Goal: Task Accomplishment & Management: Use online tool/utility

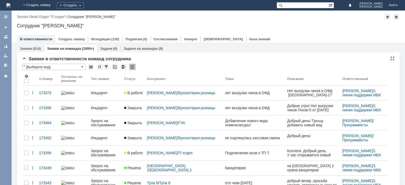
click at [133, 67] on div at bounding box center [132, 67] width 6 height 6
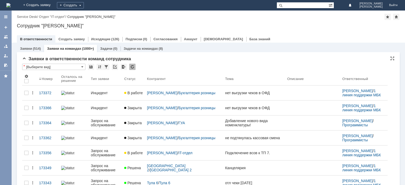
click at [109, 91] on div "Инцидент" at bounding box center [105, 93] width 29 height 4
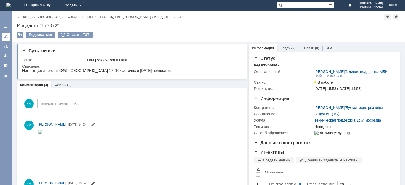
click at [4, 40] on link at bounding box center [6, 37] width 8 height 8
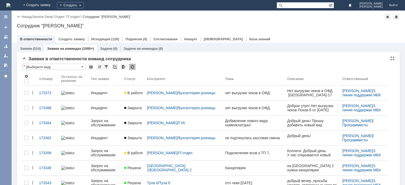
click at [129, 65] on div at bounding box center [132, 67] width 6 height 6
click at [135, 70] on div at bounding box center [132, 67] width 6 height 6
